Goal: Information Seeking & Learning: Learn about a topic

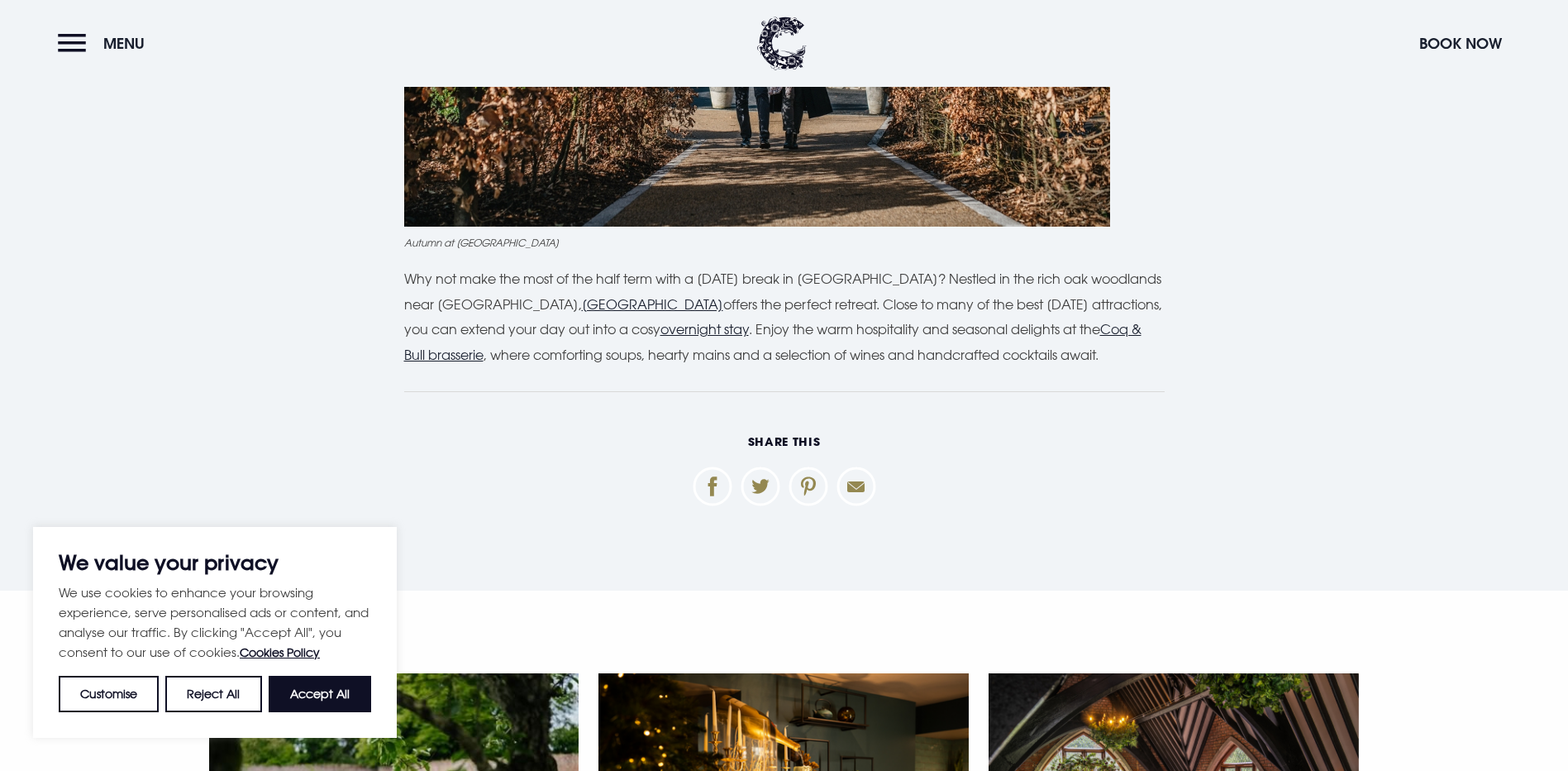
scroll to position [4299, 0]
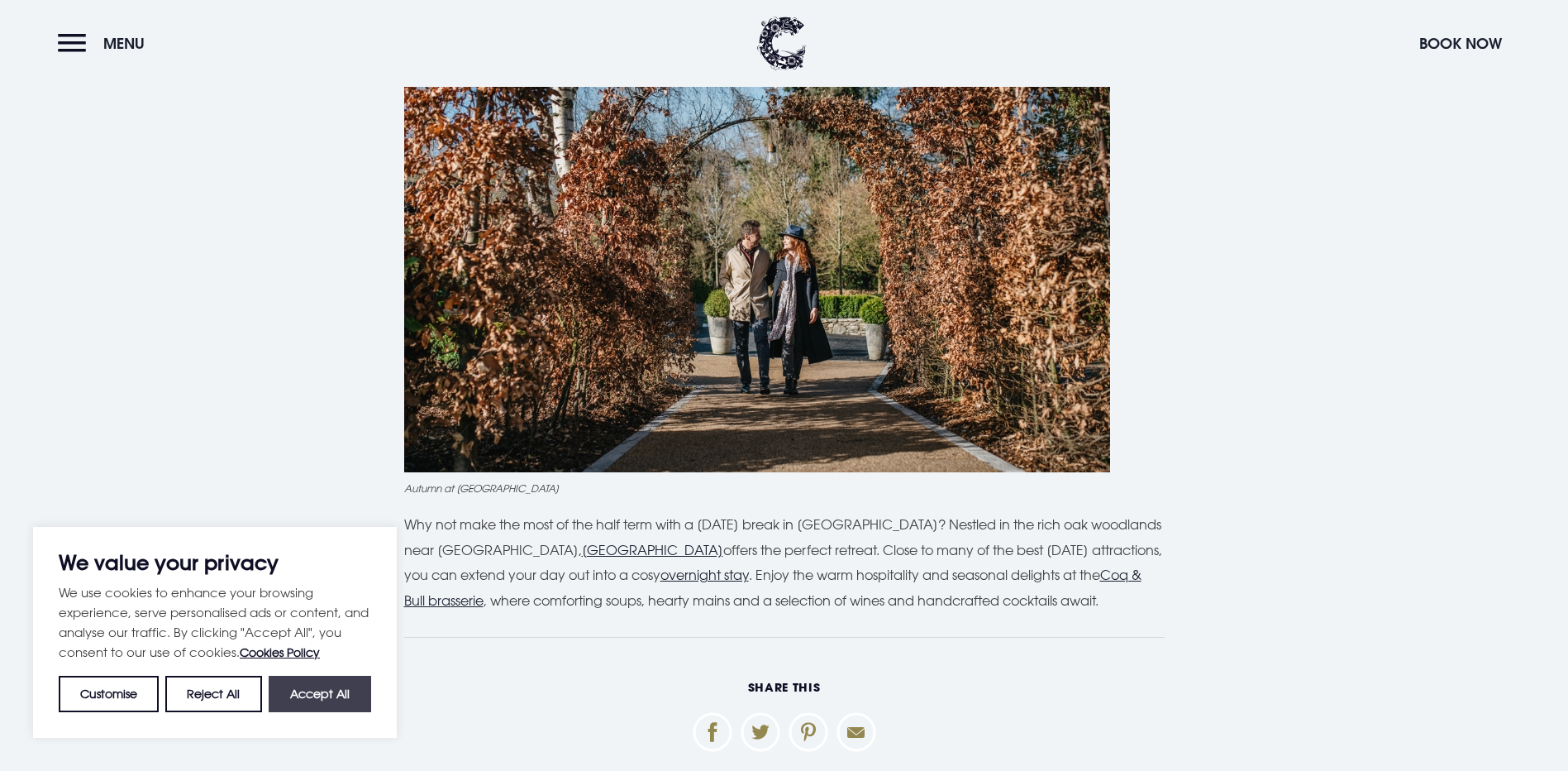
click at [337, 699] on button "Accept All" at bounding box center [319, 693] width 103 height 37
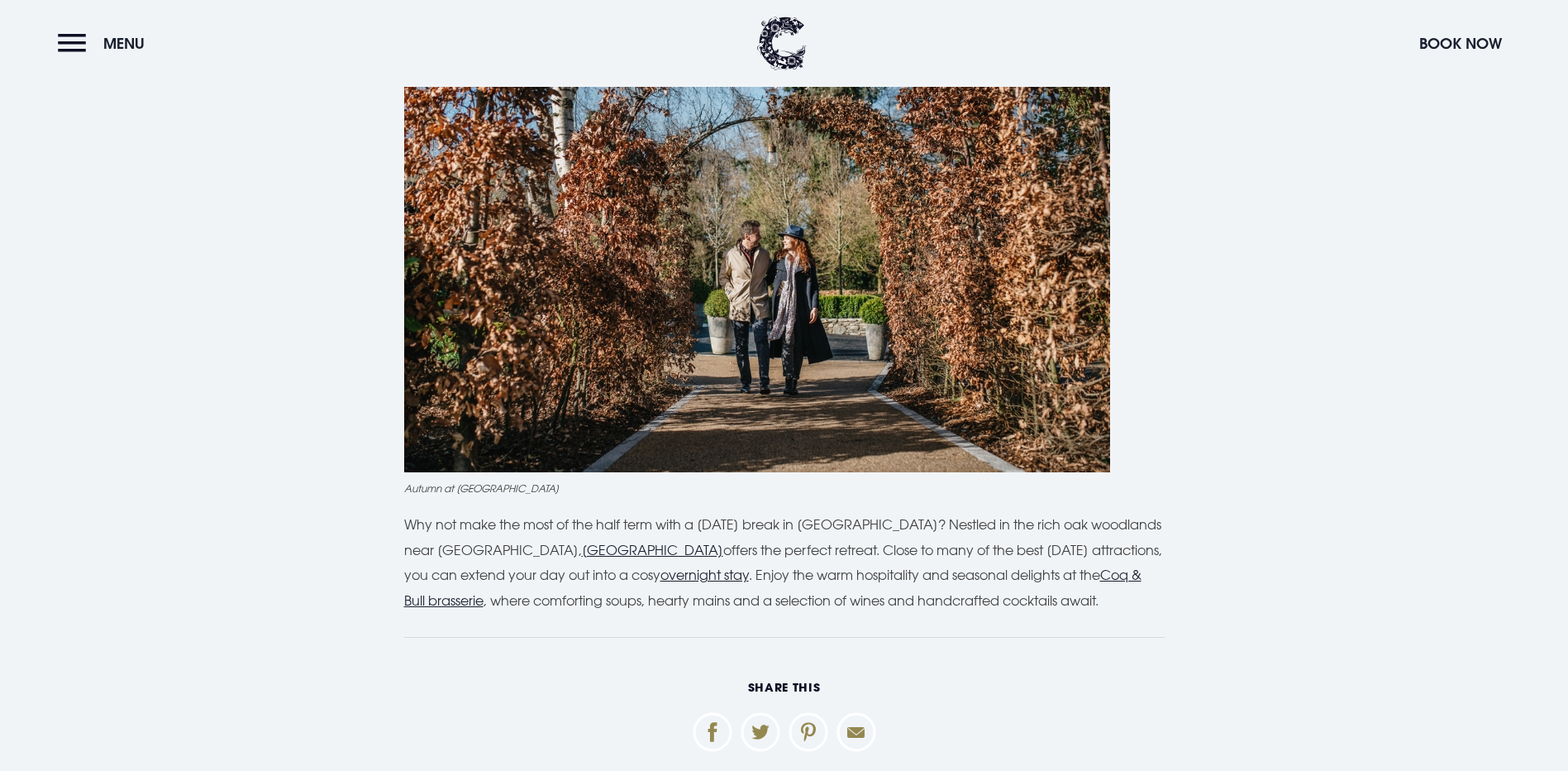
checkbox input "true"
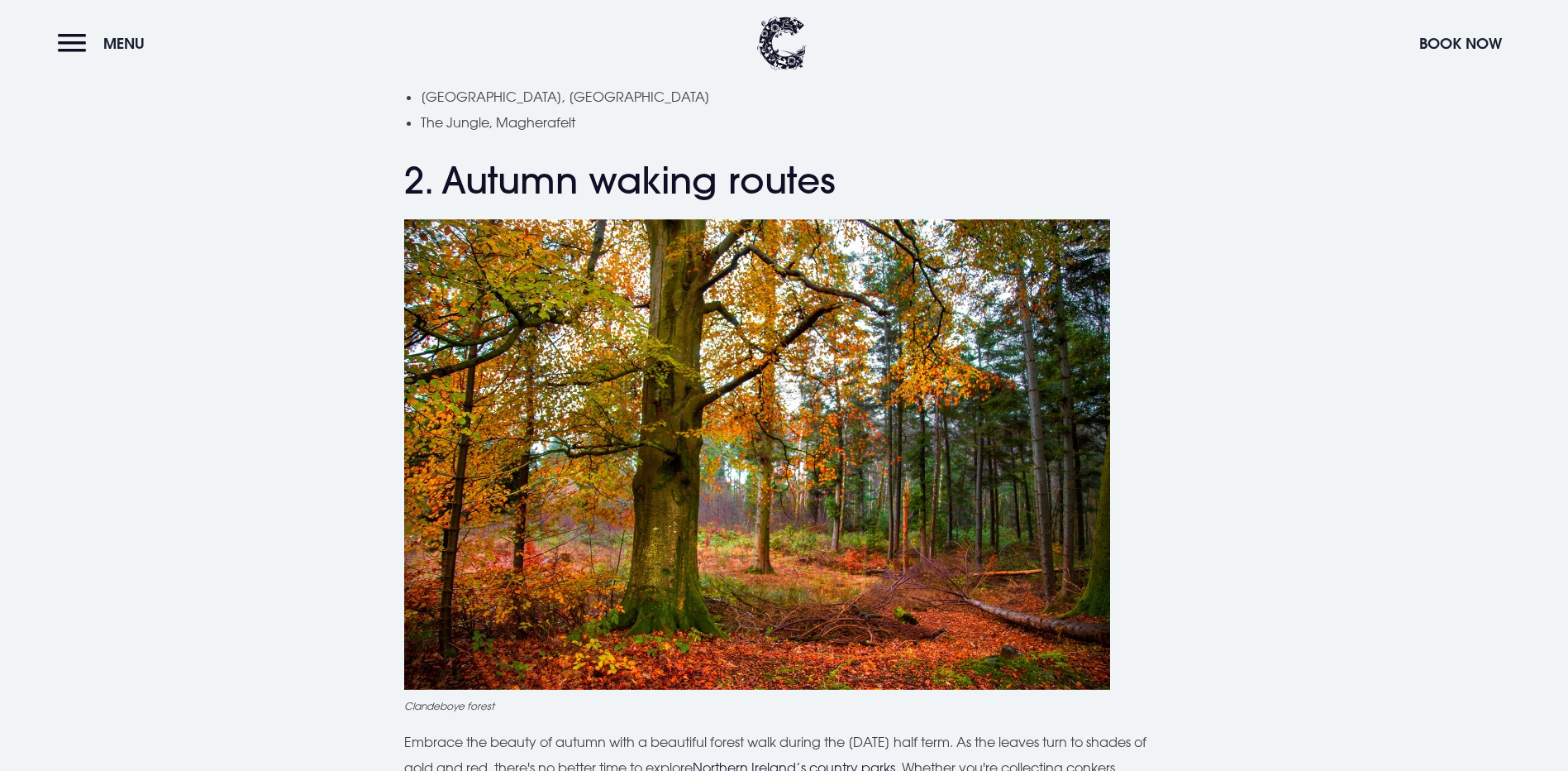
scroll to position [1405, 0]
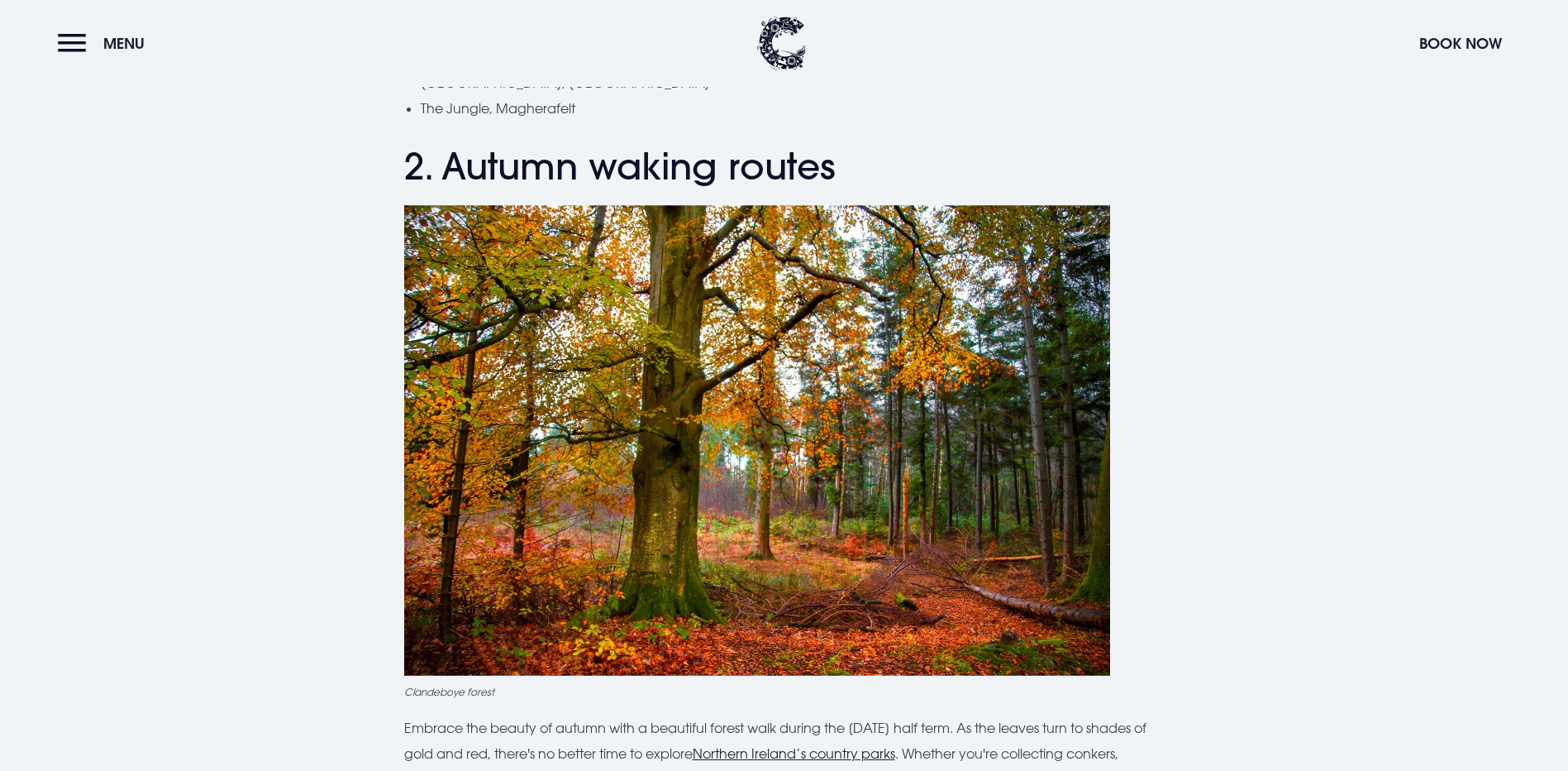
drag, startPoint x: 1432, startPoint y: 497, endPoint x: 1434, endPoint y: 515, distance: 18.1
